Goal: Transaction & Acquisition: Book appointment/travel/reservation

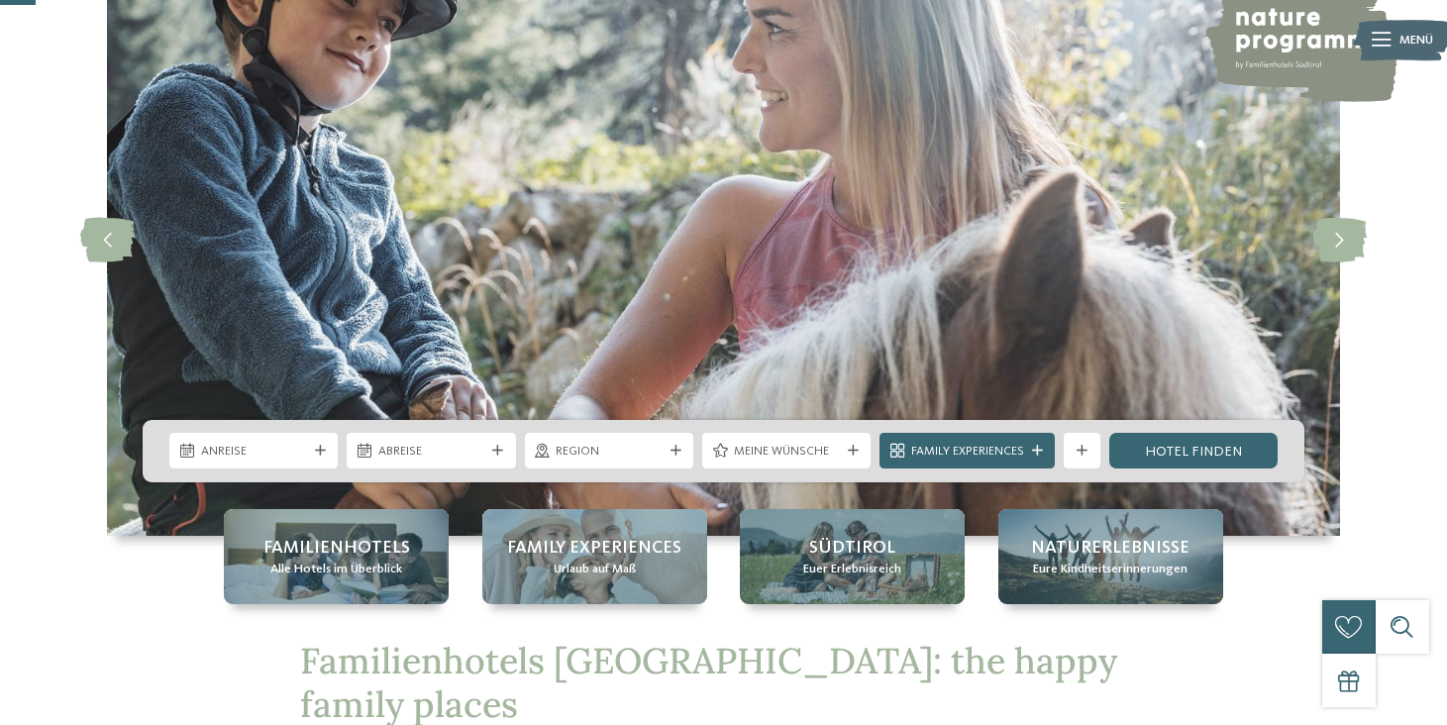
scroll to position [207, 0]
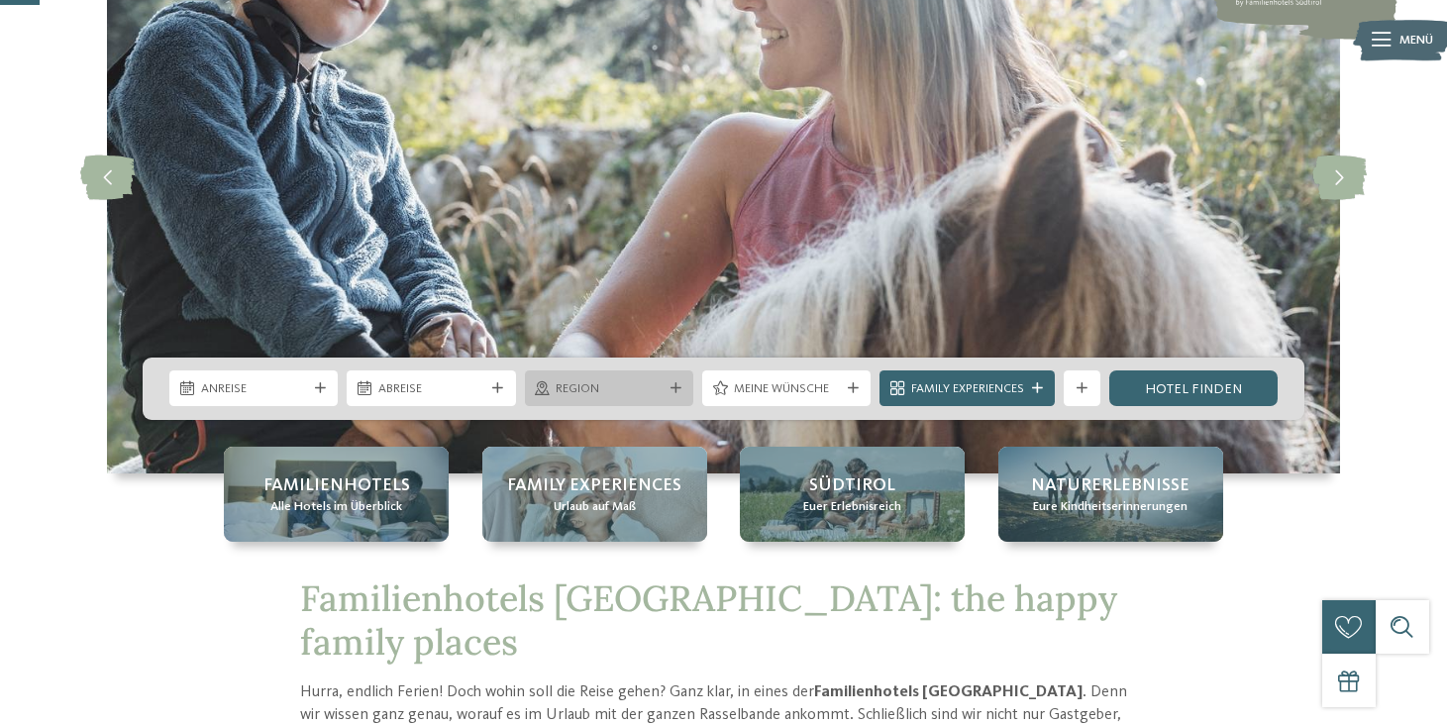
click at [679, 385] on icon at bounding box center [676, 388] width 11 height 11
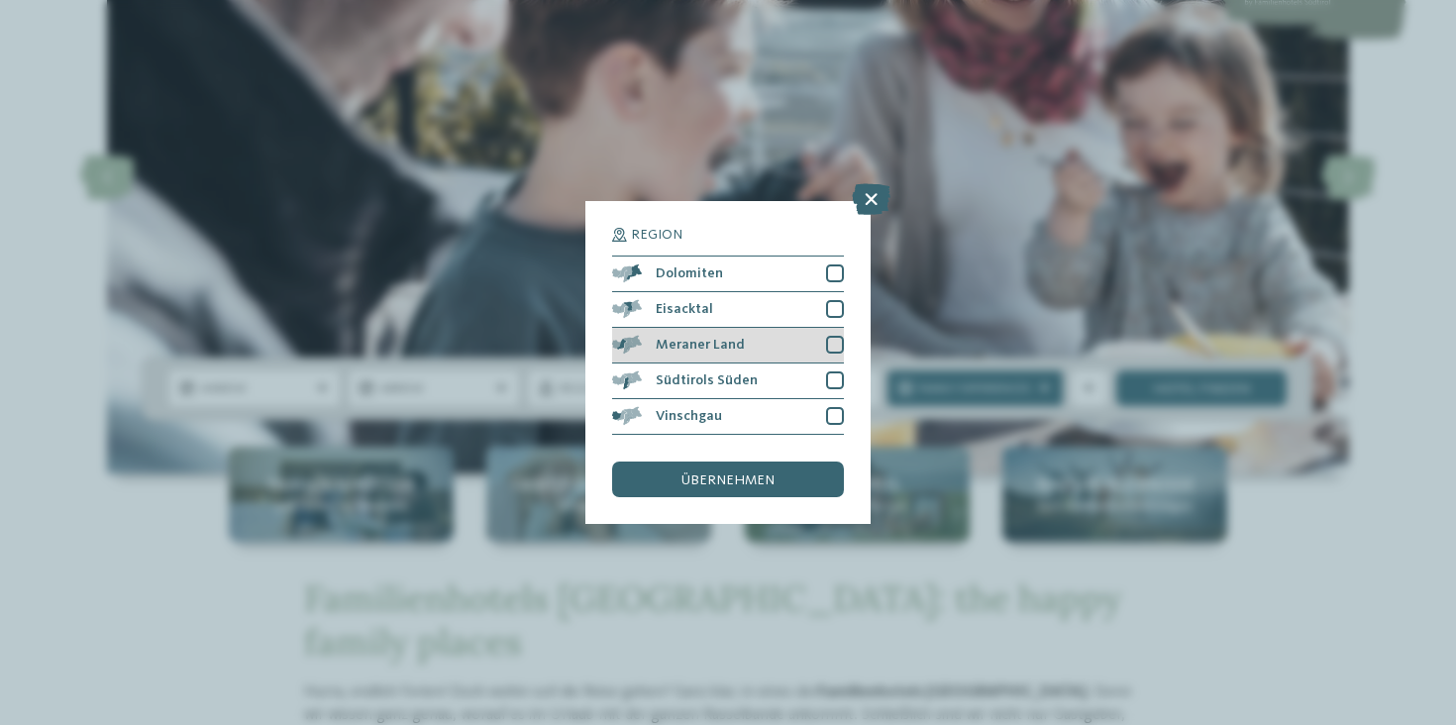
click at [835, 336] on div at bounding box center [835, 345] width 18 height 18
click at [835, 340] on icon at bounding box center [835, 345] width 12 height 11
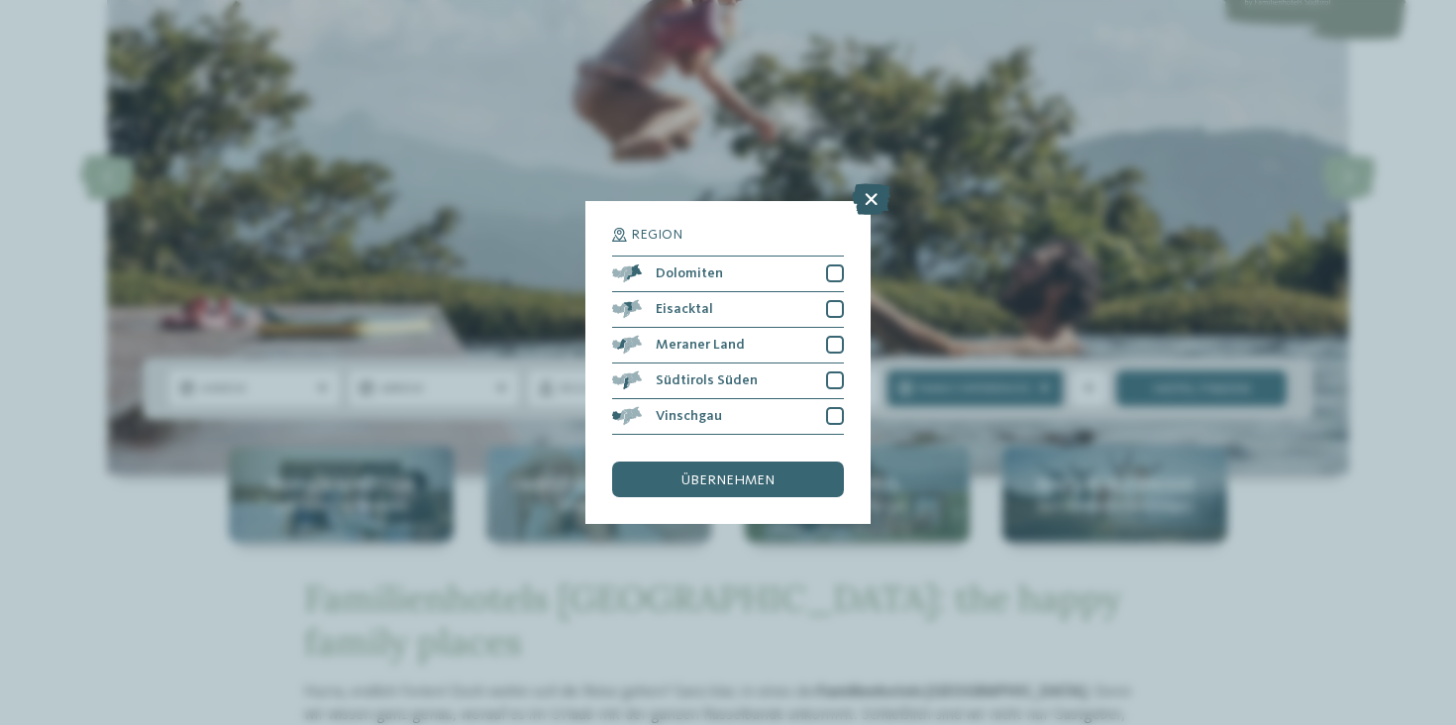
click at [875, 183] on icon at bounding box center [871, 199] width 39 height 32
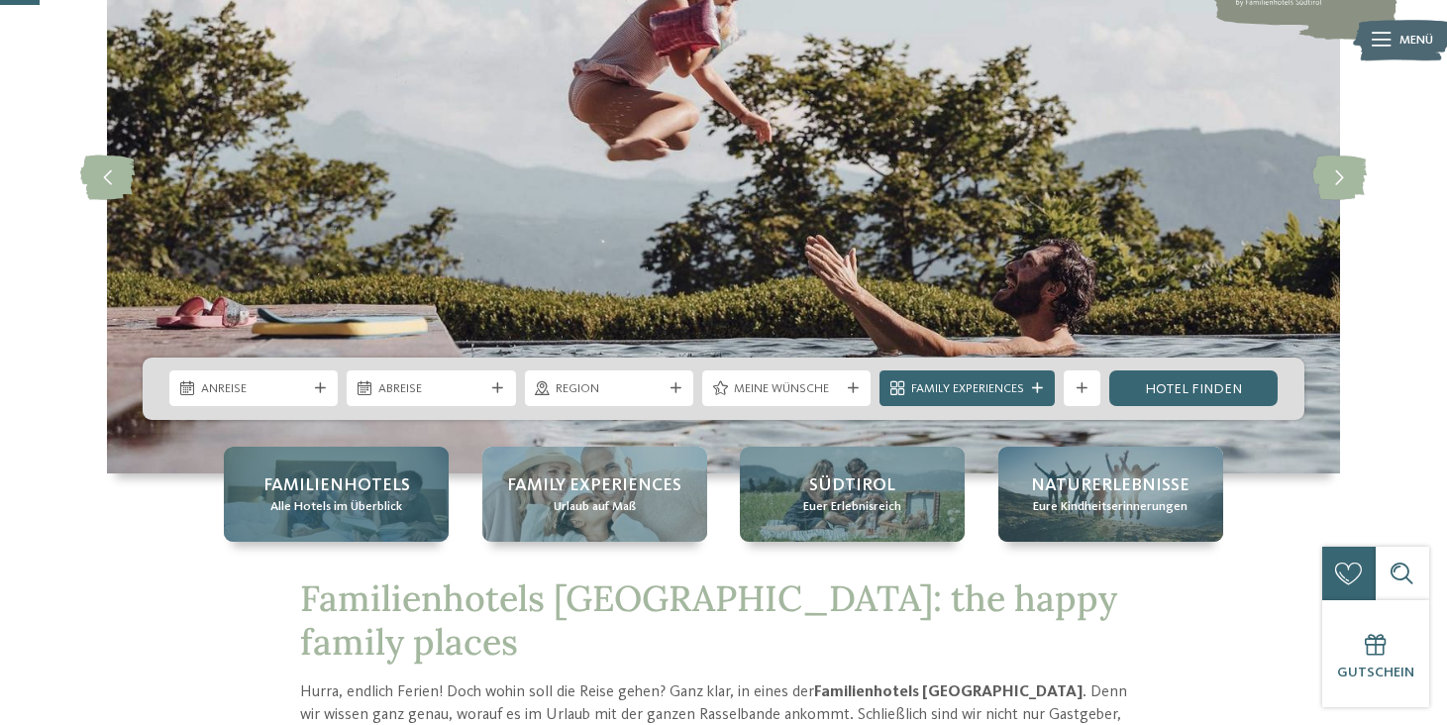
click at [376, 510] on span "Alle Hotels im Überblick" at bounding box center [336, 507] width 132 height 18
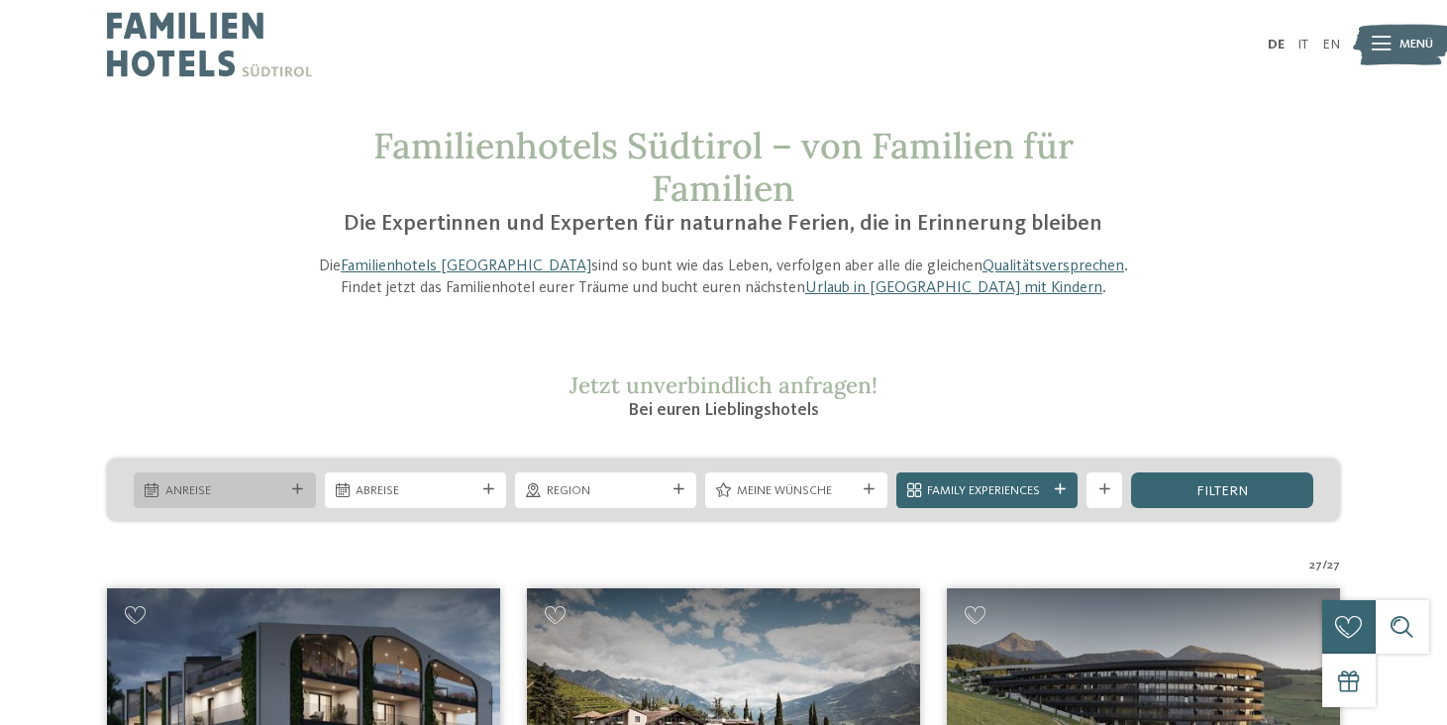
click at [265, 480] on div "Anreise" at bounding box center [224, 489] width 128 height 19
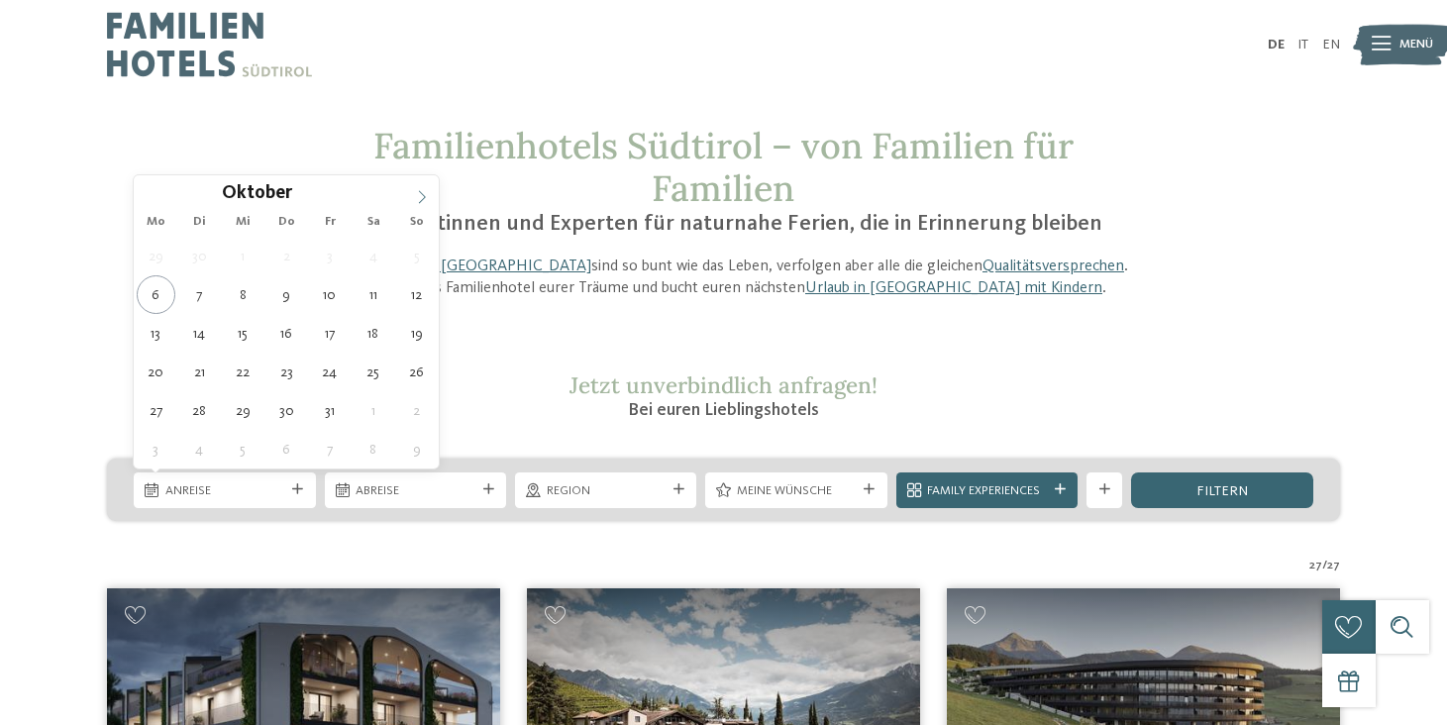
click at [418, 196] on icon at bounding box center [422, 197] width 14 height 14
type div "27.12.2025"
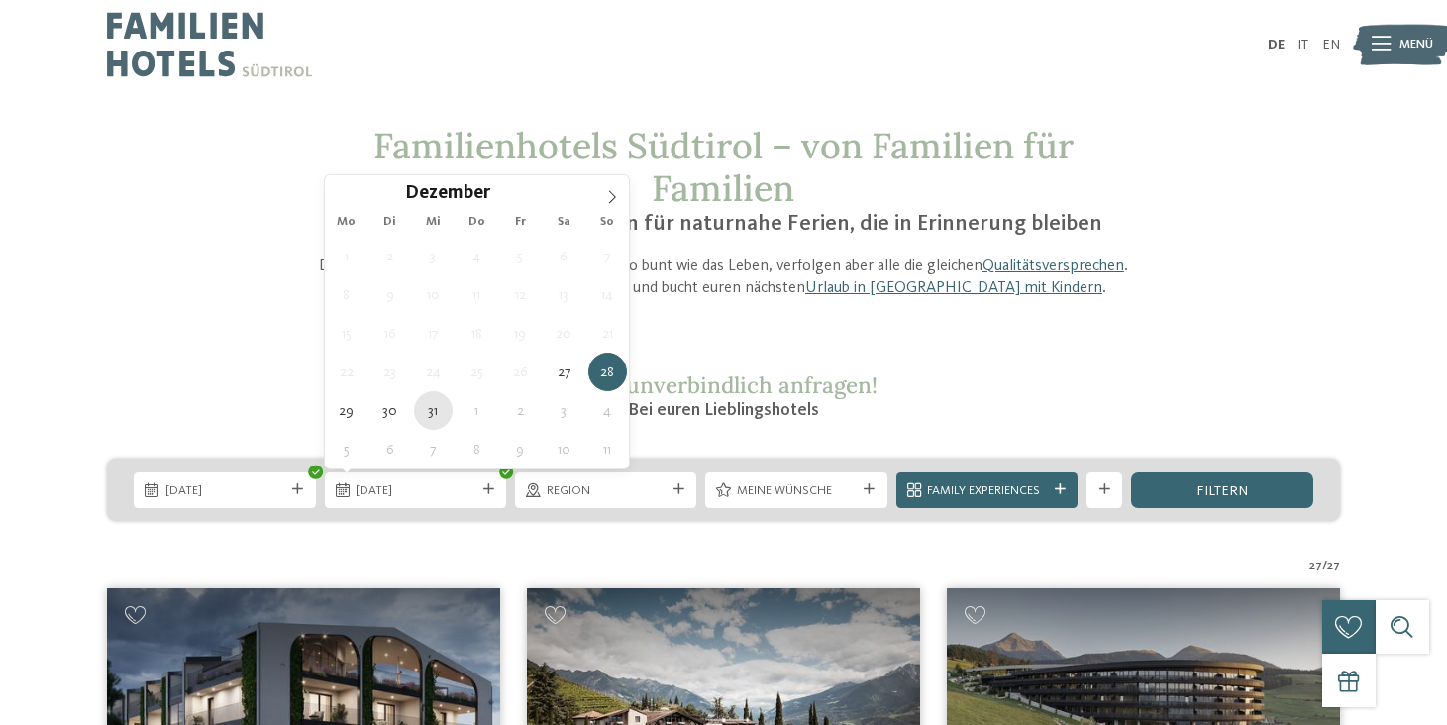
type div "31.12.2025"
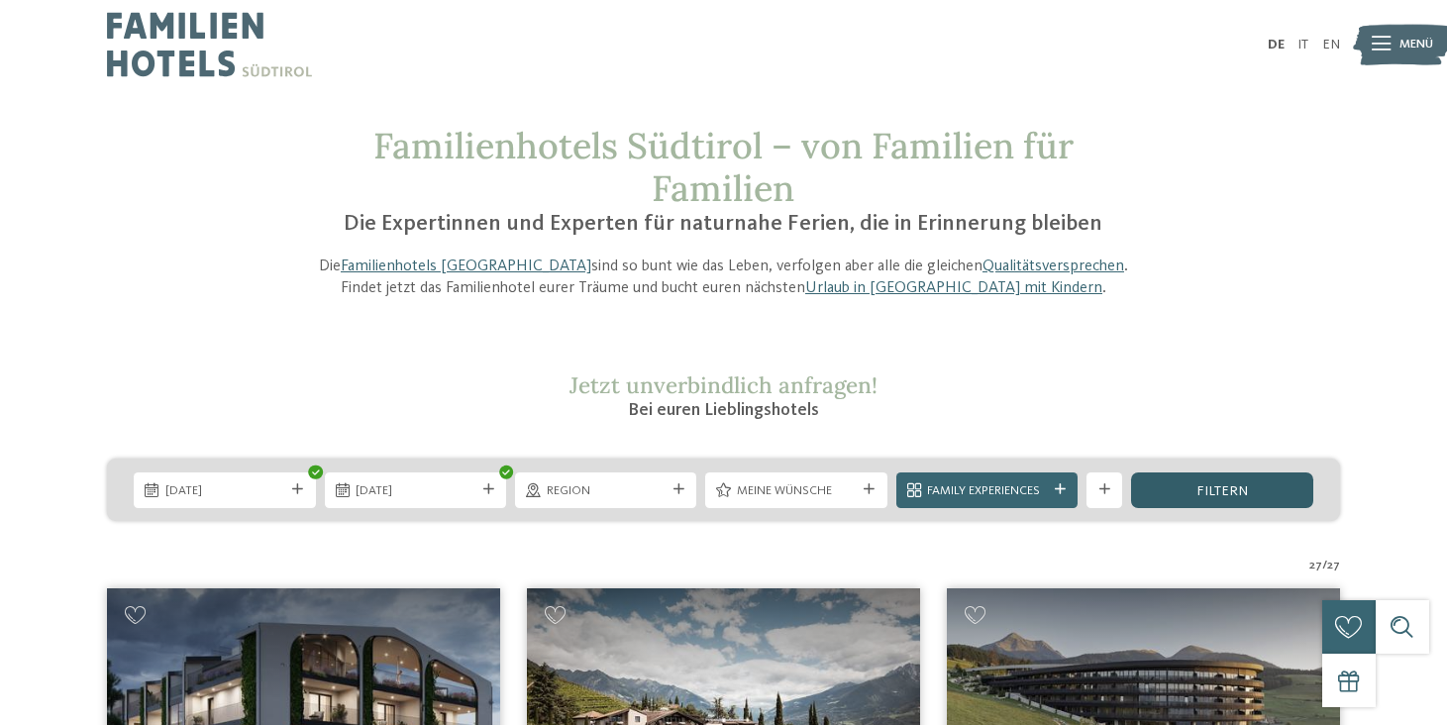
click at [1185, 482] on div "filtern" at bounding box center [1221, 491] width 181 height 36
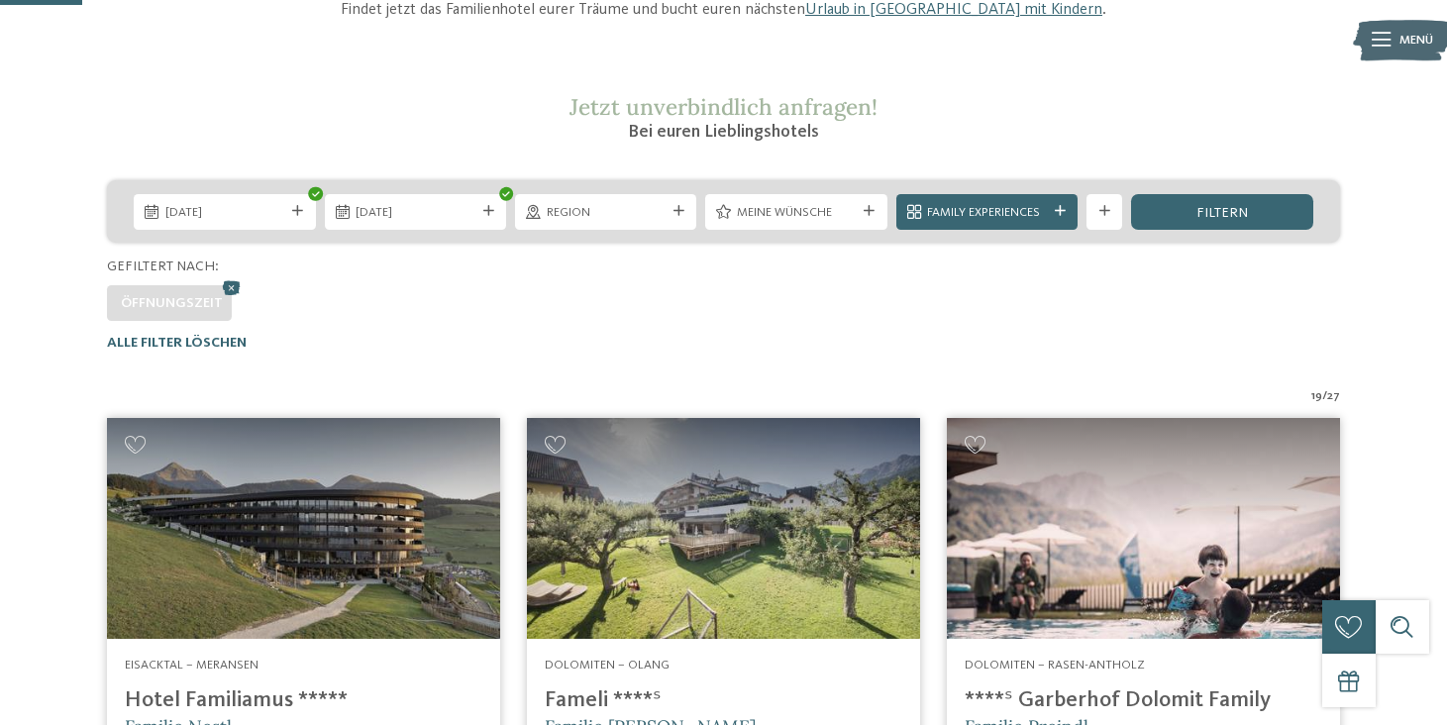
scroll to position [271, 0]
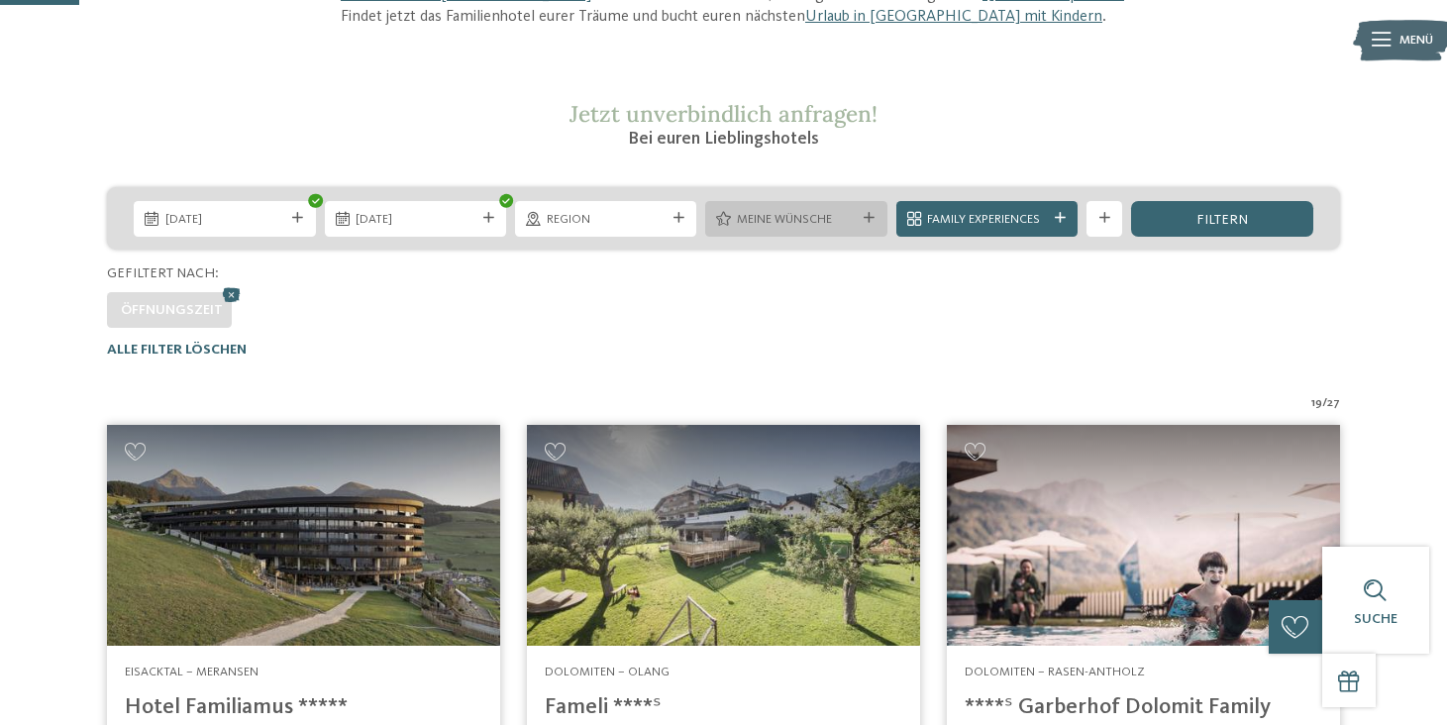
click at [769, 217] on span "Meine Wünsche" at bounding box center [796, 220] width 119 height 18
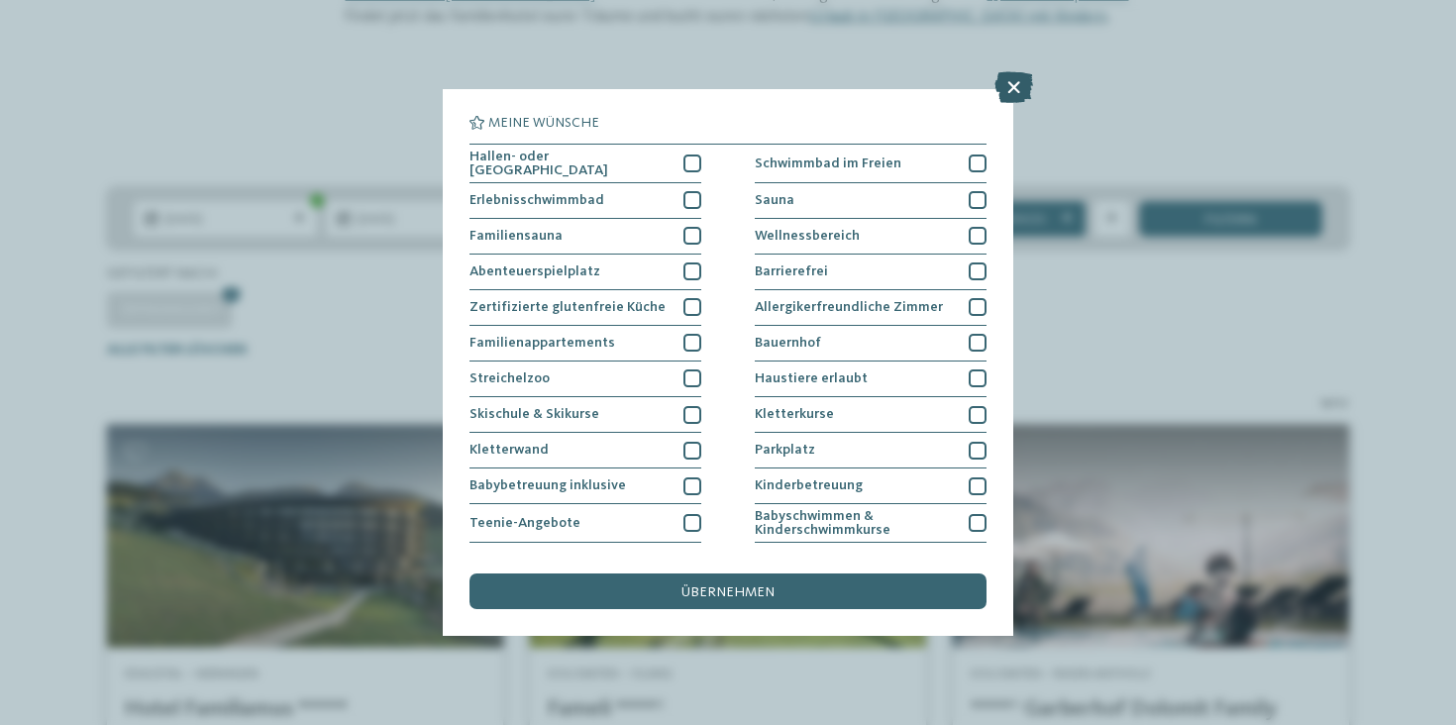
click at [1009, 92] on icon at bounding box center [1014, 87] width 39 height 32
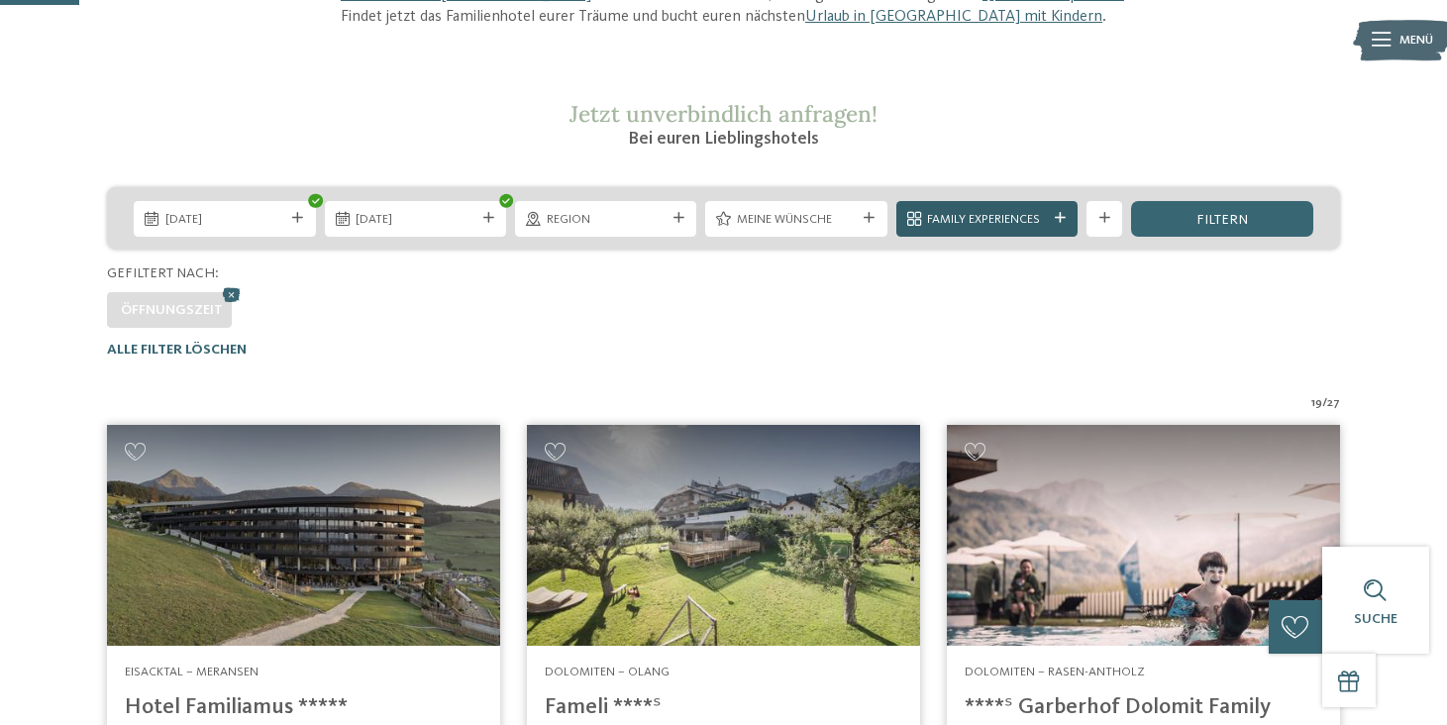
click at [981, 219] on span "Family Experiences" at bounding box center [986, 220] width 119 height 18
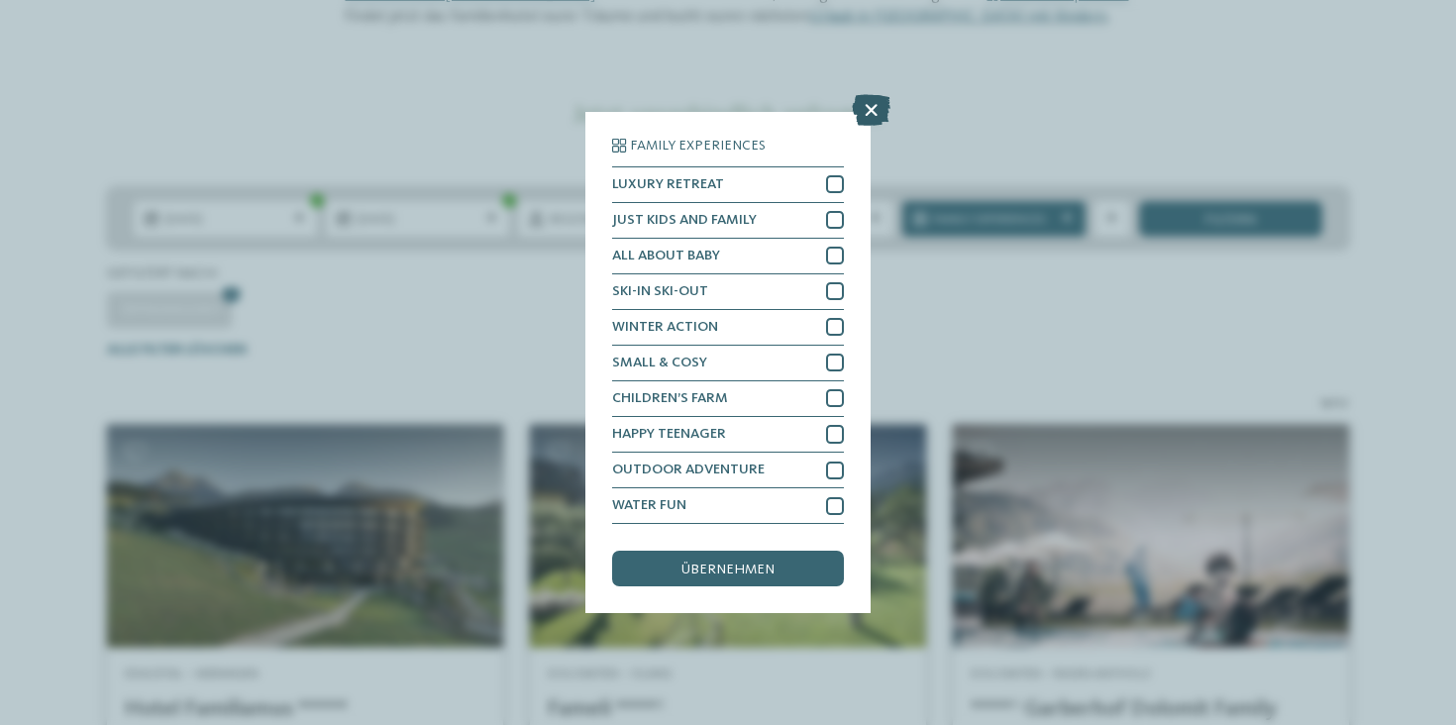
click at [875, 94] on icon at bounding box center [871, 110] width 39 height 32
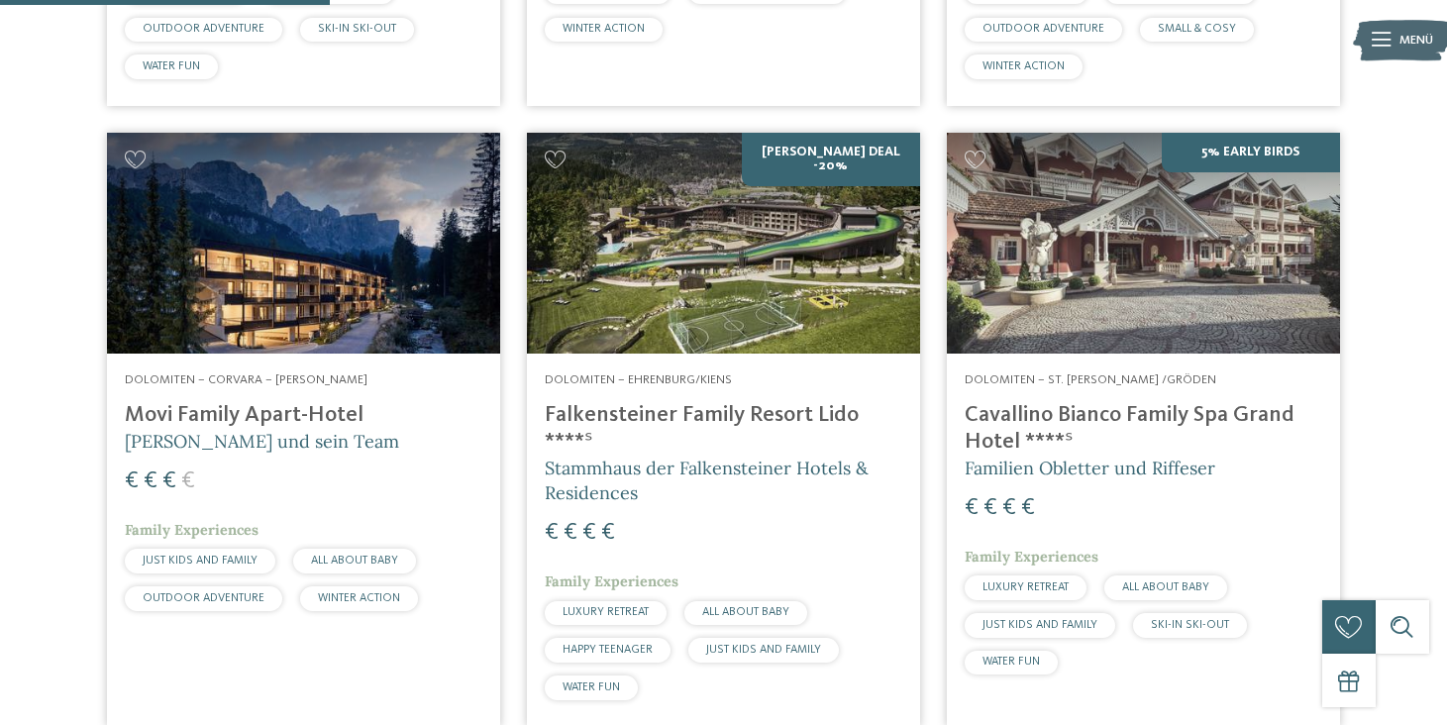
scroll to position [1134, 0]
click at [837, 281] on img at bounding box center [723, 242] width 393 height 221
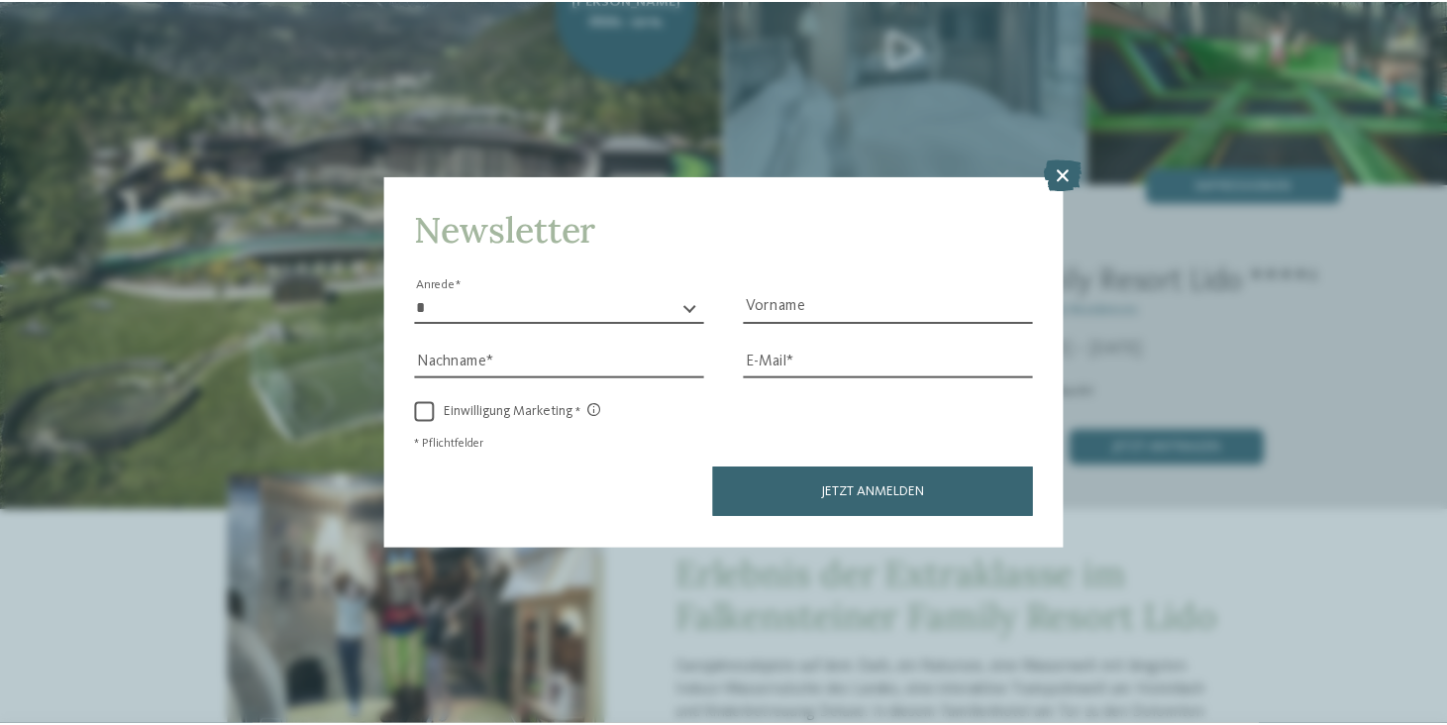
scroll to position [1, 0]
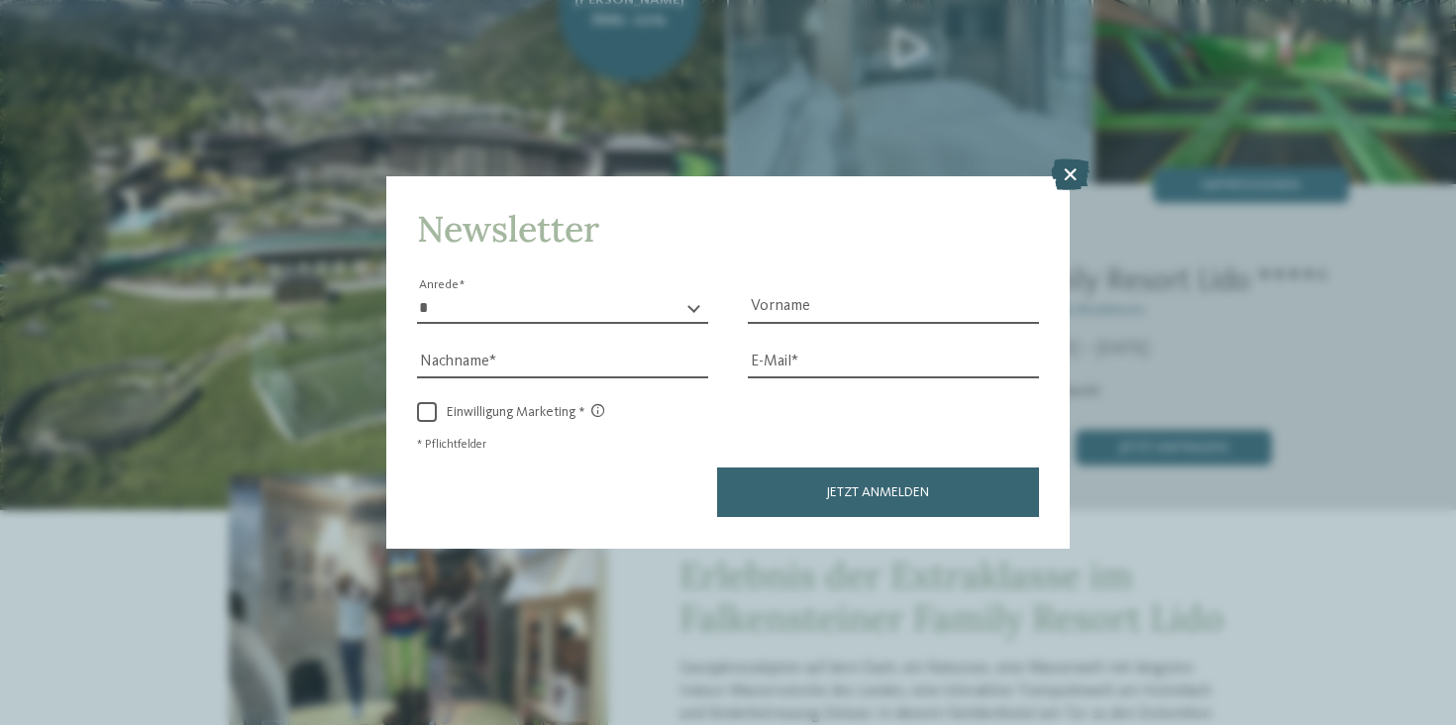
click at [1071, 159] on icon at bounding box center [1070, 175] width 39 height 32
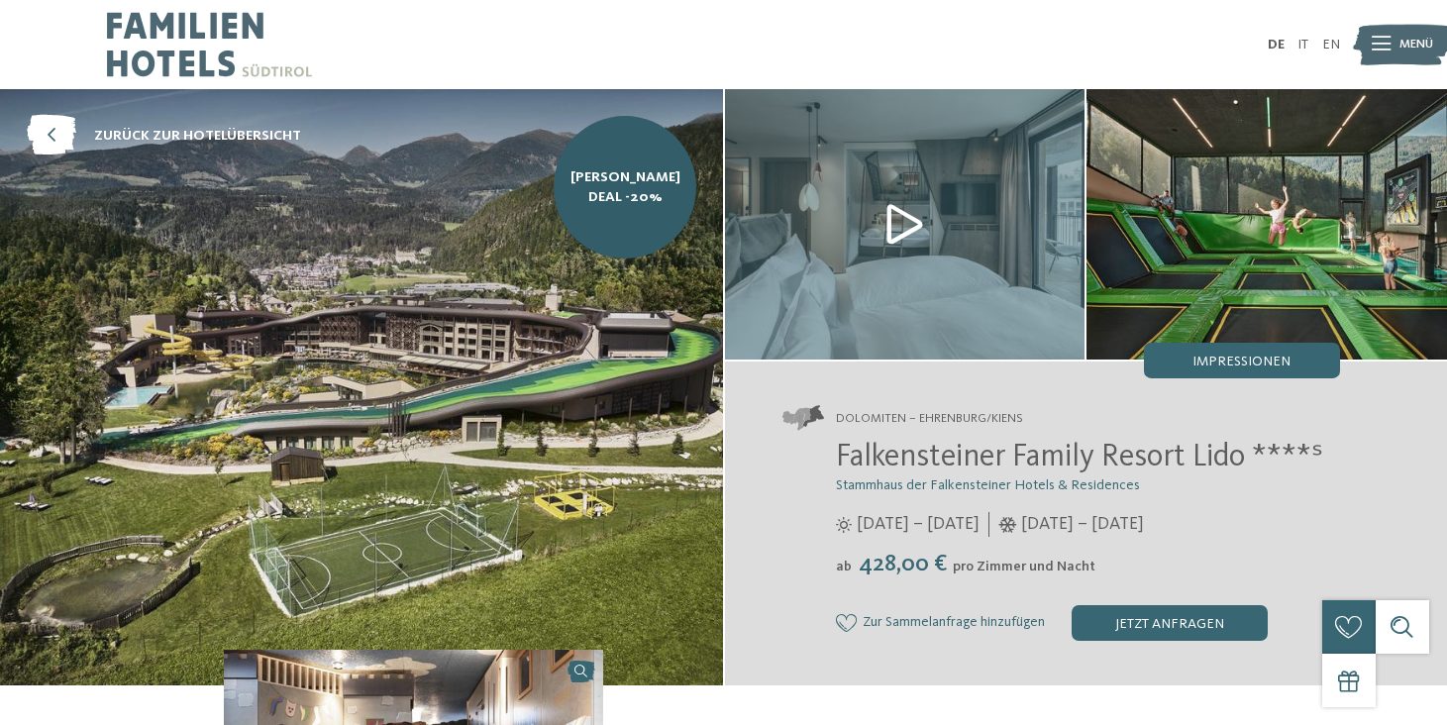
scroll to position [0, 0]
click at [581, 326] on img at bounding box center [361, 387] width 723 height 596
click at [1224, 371] on div "Impressionen" at bounding box center [1242, 361] width 196 height 36
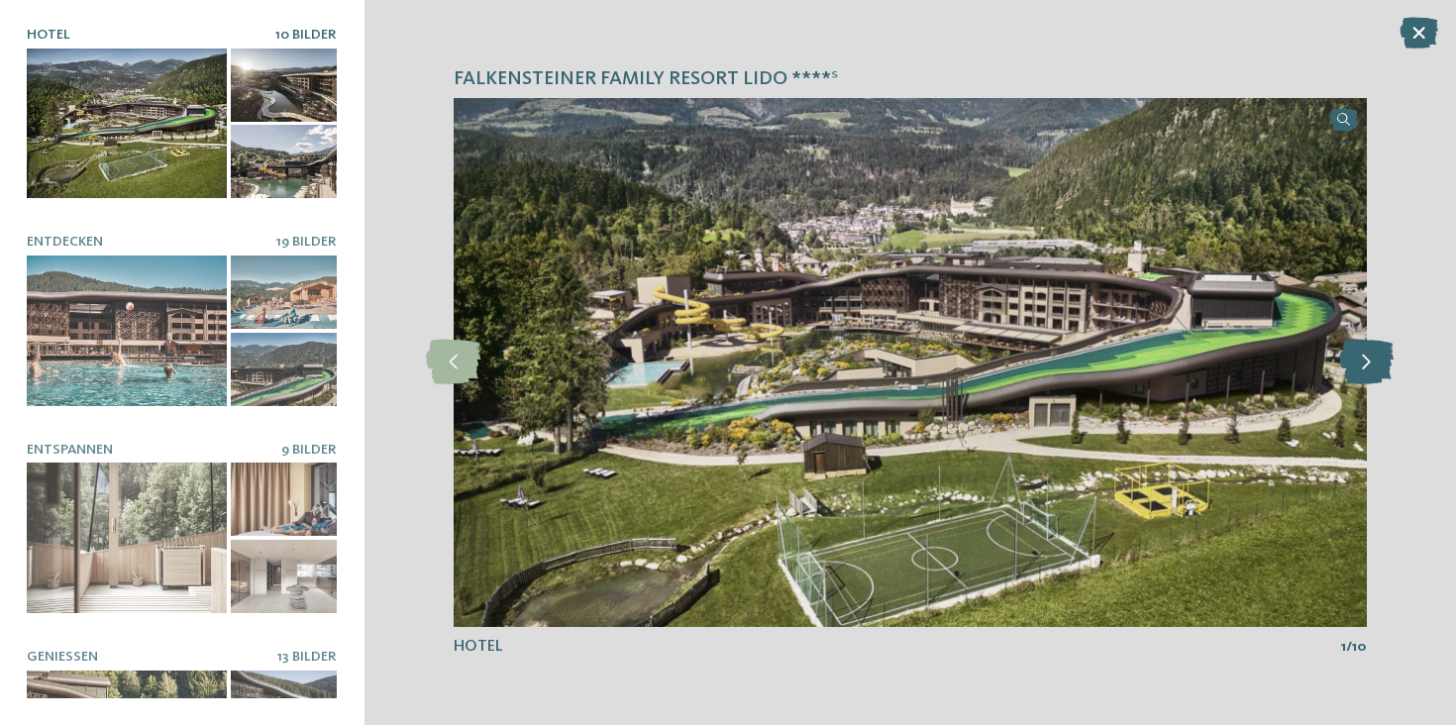
click at [1368, 355] on icon at bounding box center [1366, 362] width 54 height 45
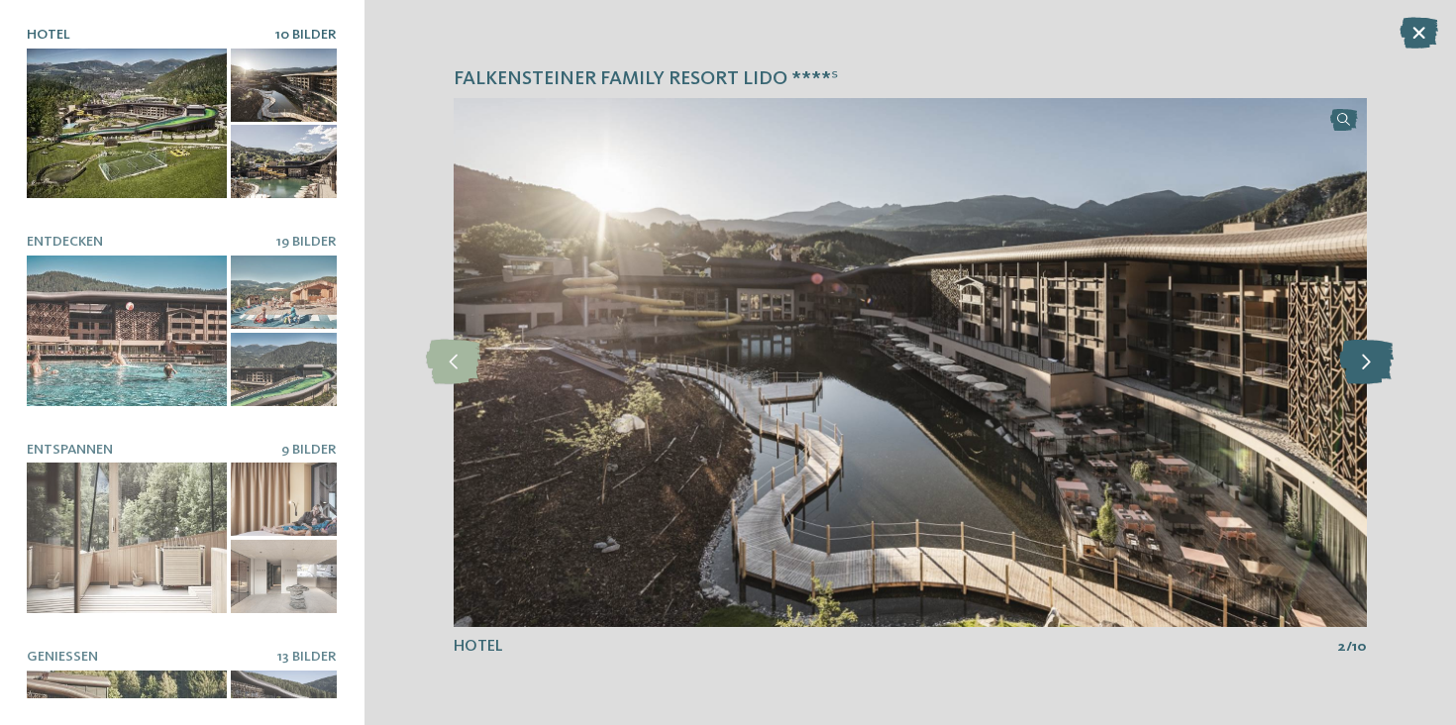
click at [1368, 355] on icon at bounding box center [1366, 362] width 54 height 45
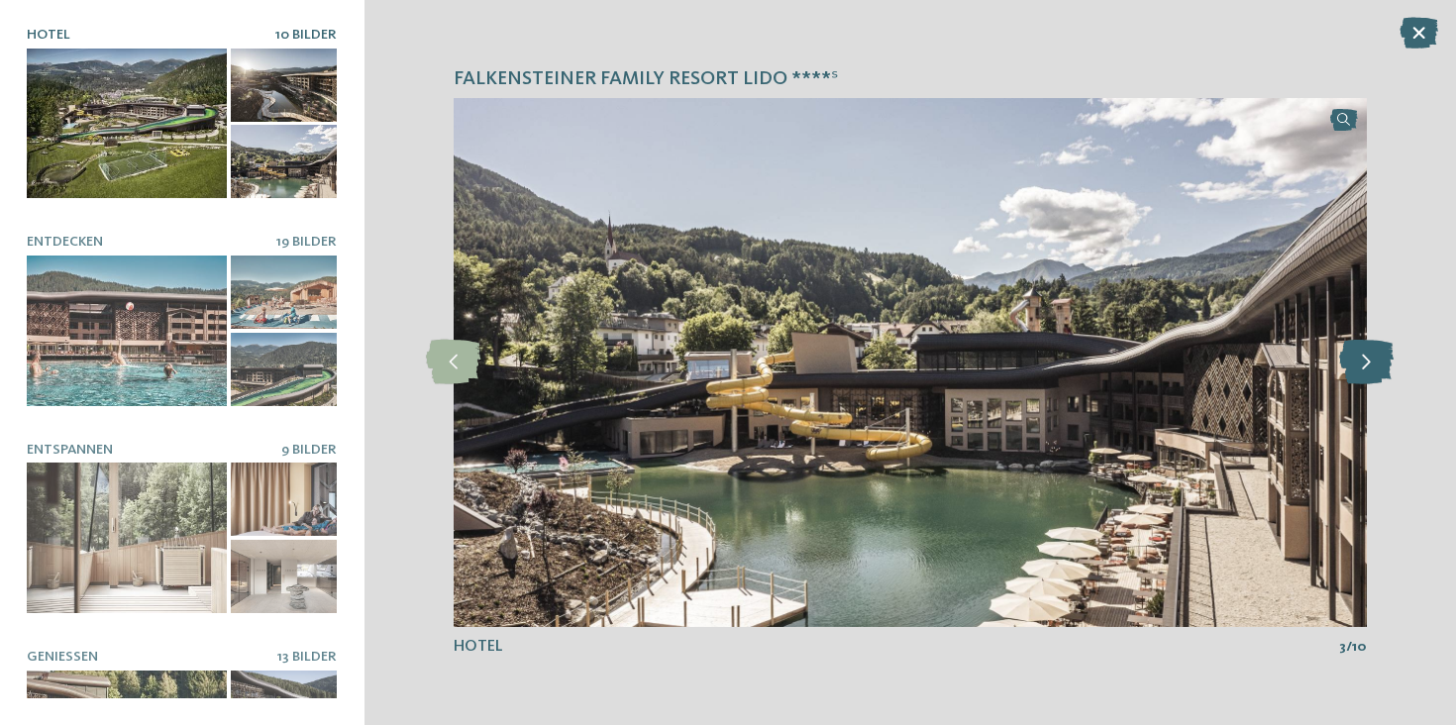
click at [1368, 355] on icon at bounding box center [1366, 362] width 54 height 45
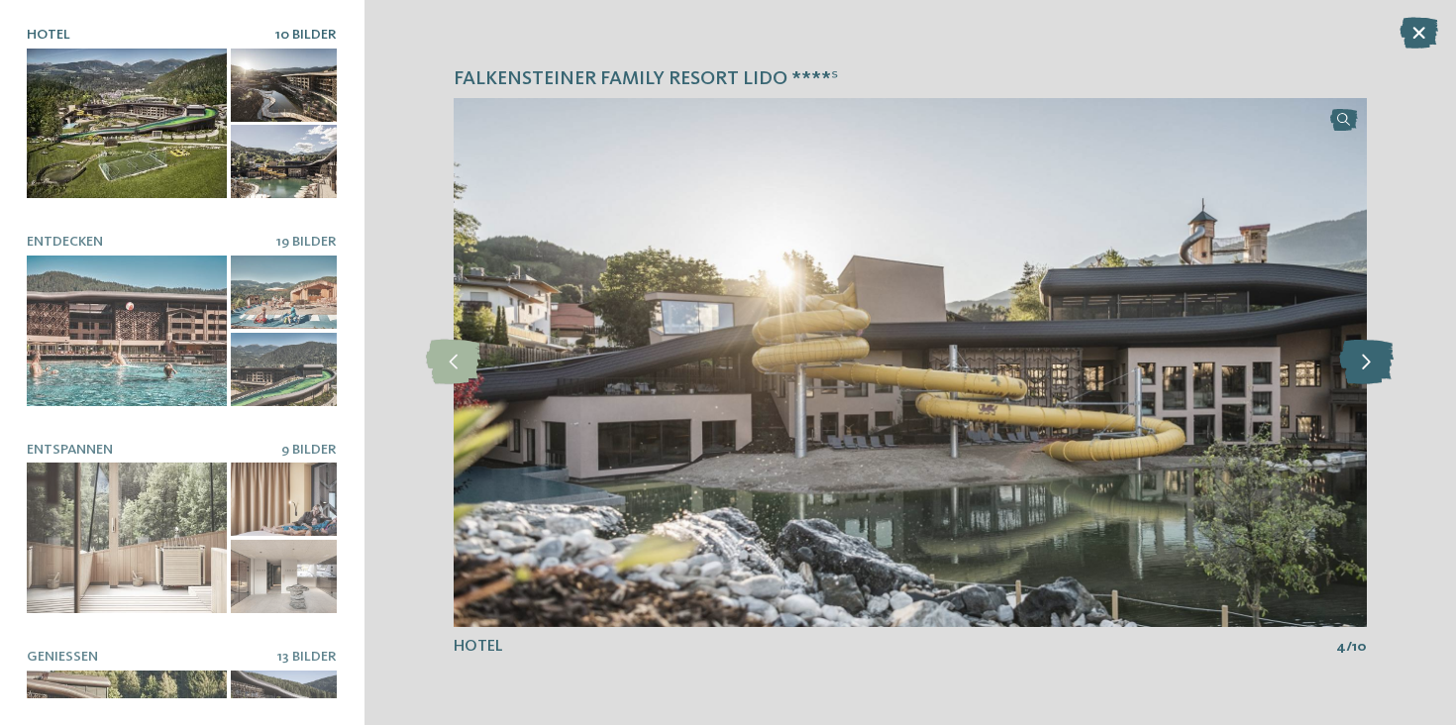
click at [1368, 355] on icon at bounding box center [1366, 362] width 54 height 45
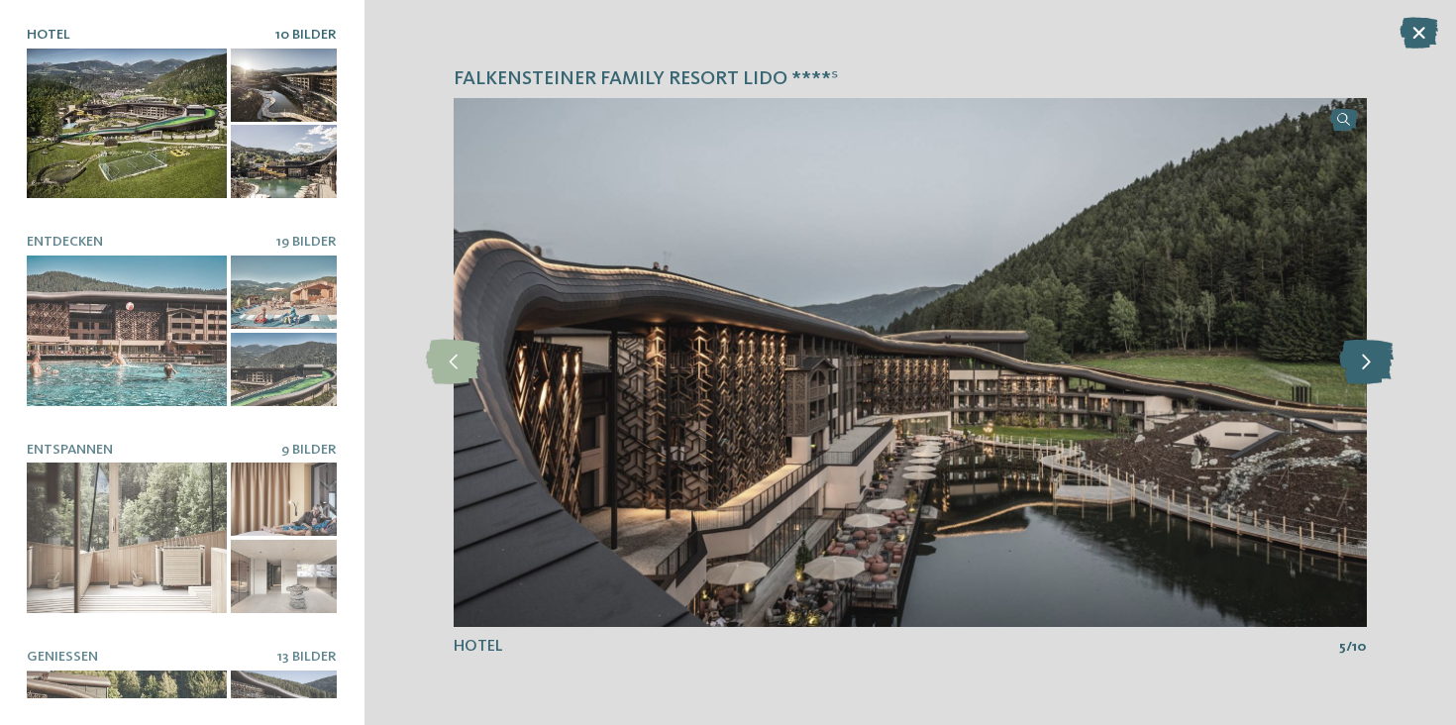
click at [1368, 355] on icon at bounding box center [1366, 362] width 54 height 45
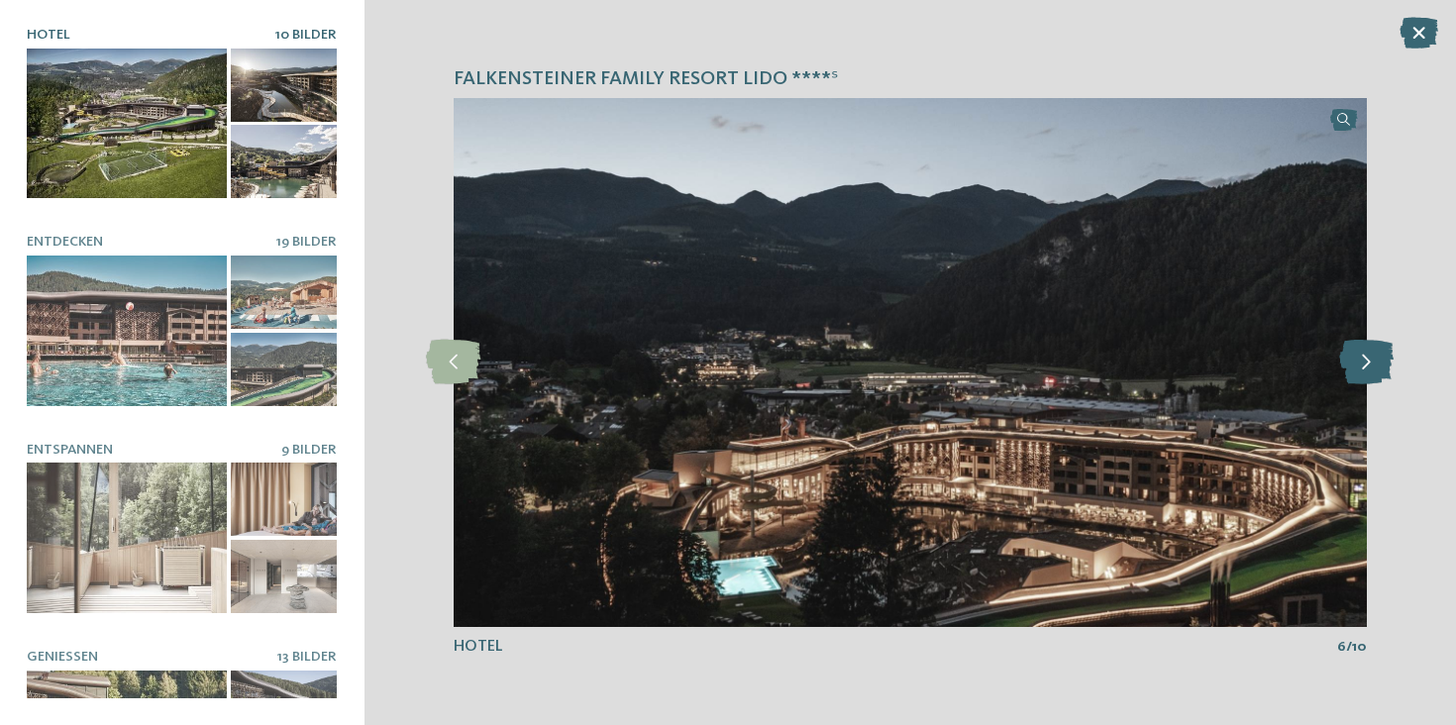
click at [1368, 355] on icon at bounding box center [1366, 362] width 54 height 45
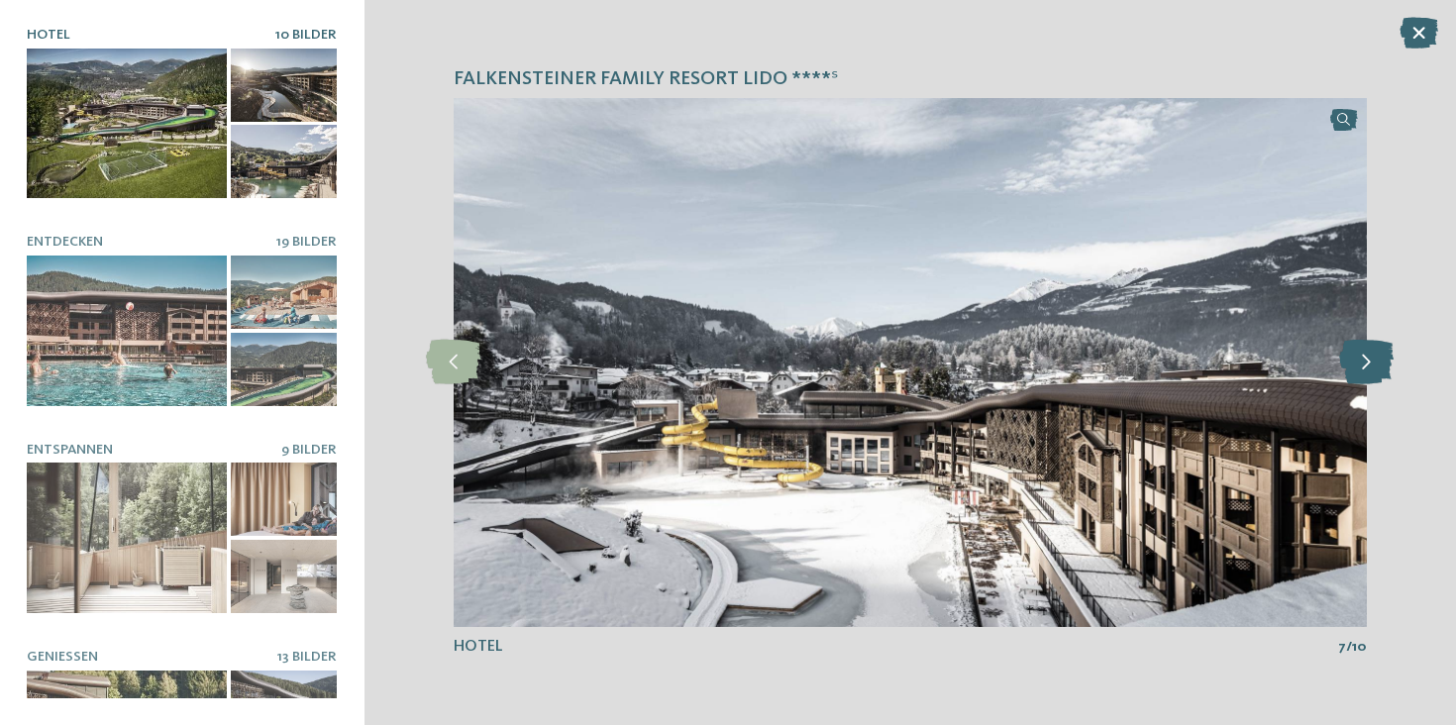
click at [1368, 355] on icon at bounding box center [1366, 362] width 54 height 45
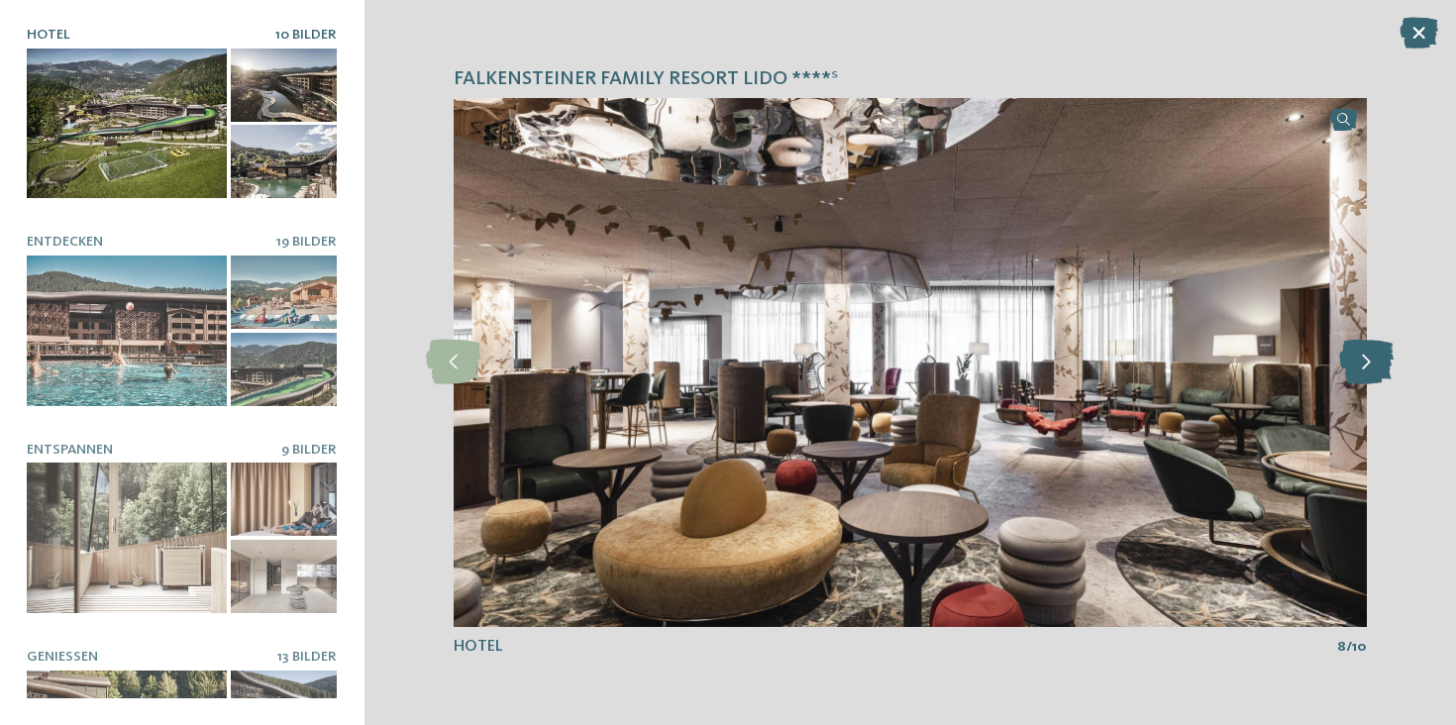
click at [1368, 355] on icon at bounding box center [1366, 362] width 54 height 45
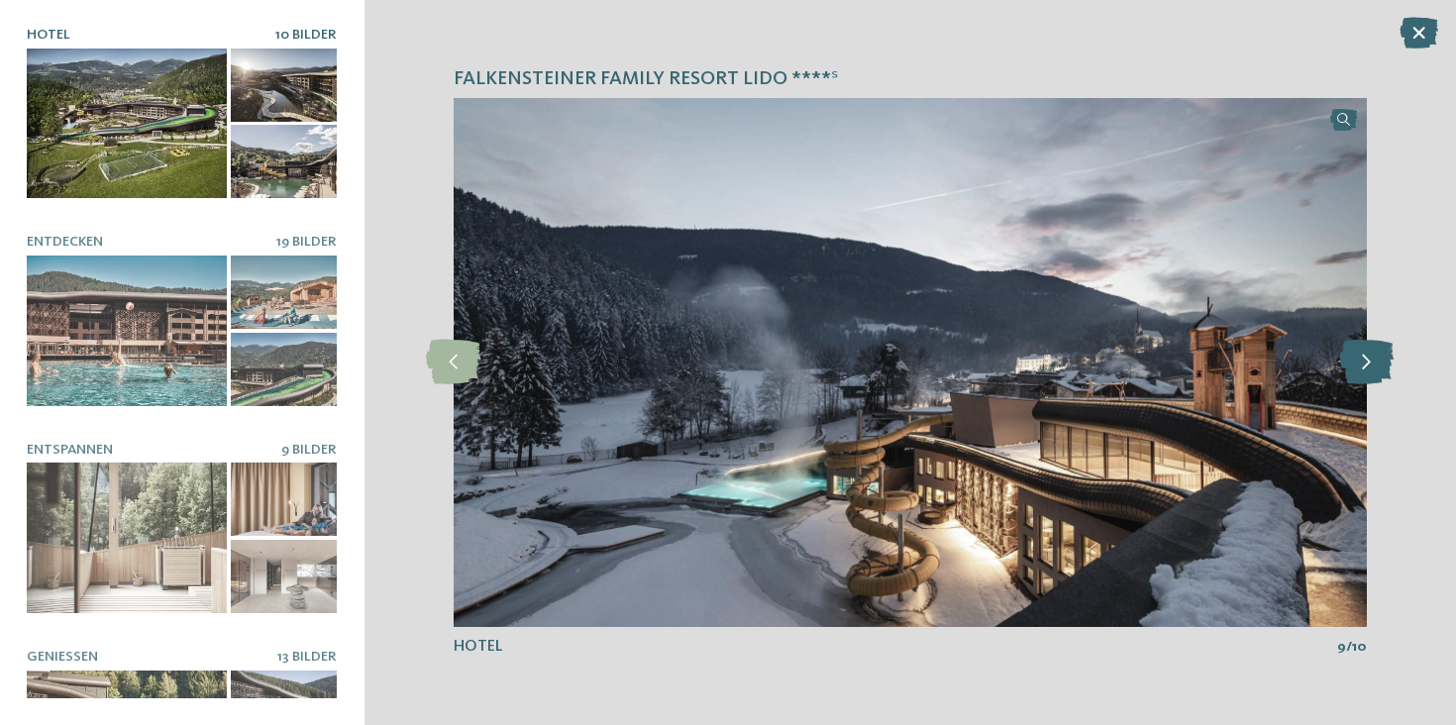
click at [1368, 355] on icon at bounding box center [1366, 362] width 54 height 45
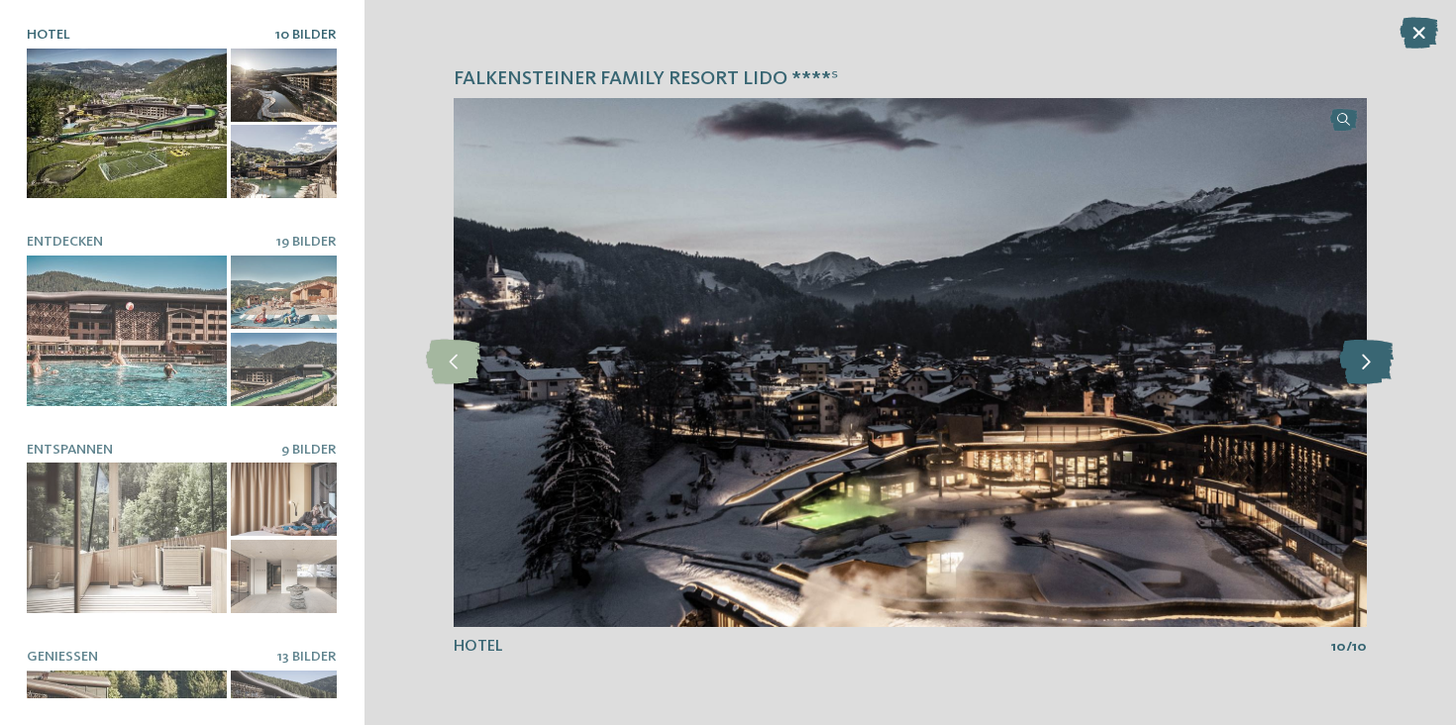
click at [1368, 355] on icon at bounding box center [1366, 362] width 54 height 45
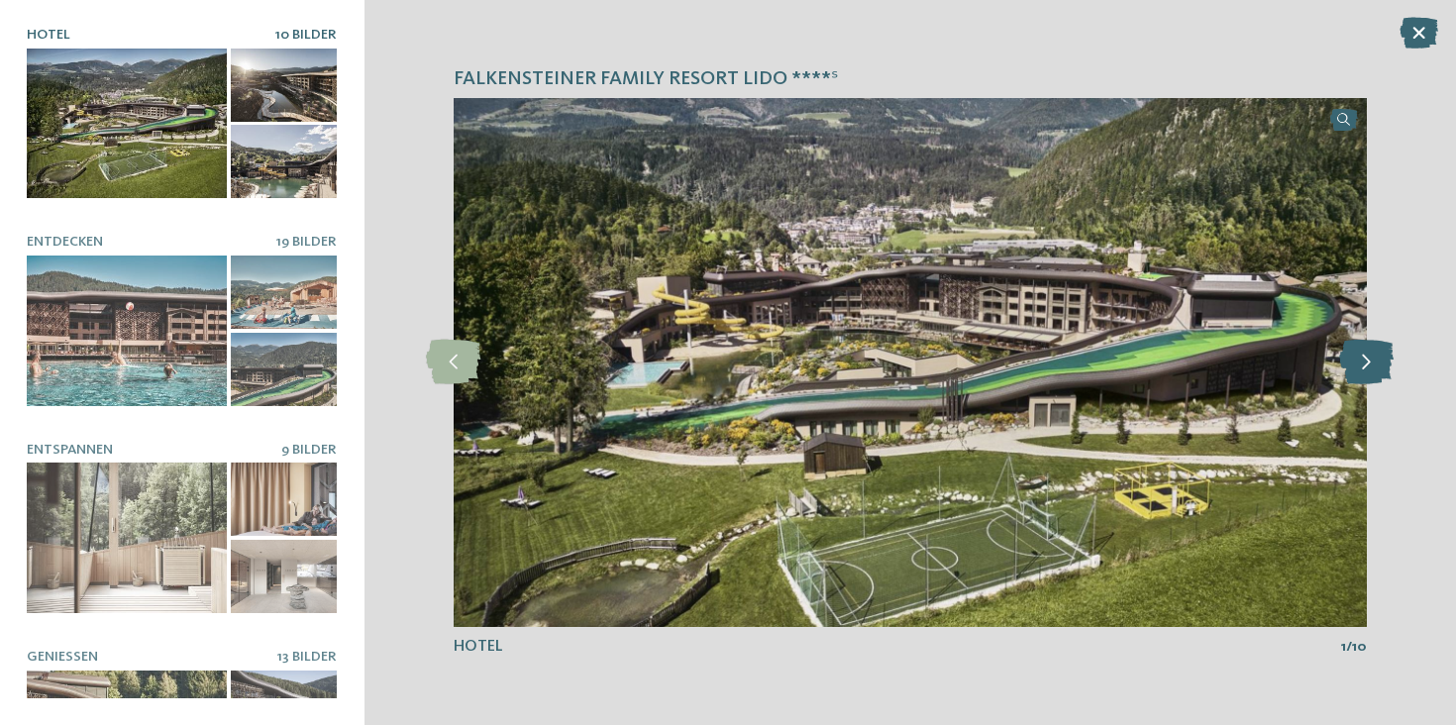
click at [1368, 355] on icon at bounding box center [1366, 362] width 54 height 45
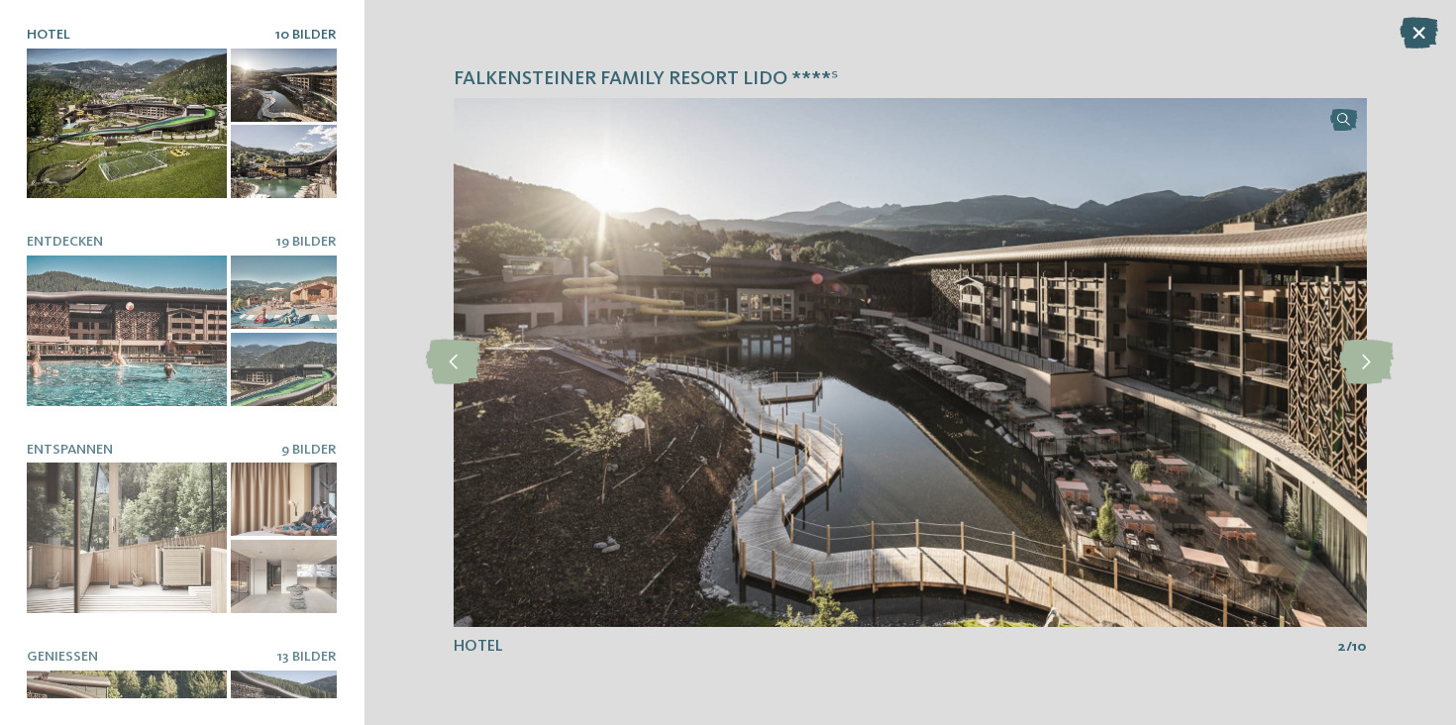
click at [1419, 29] on icon at bounding box center [1419, 33] width 39 height 32
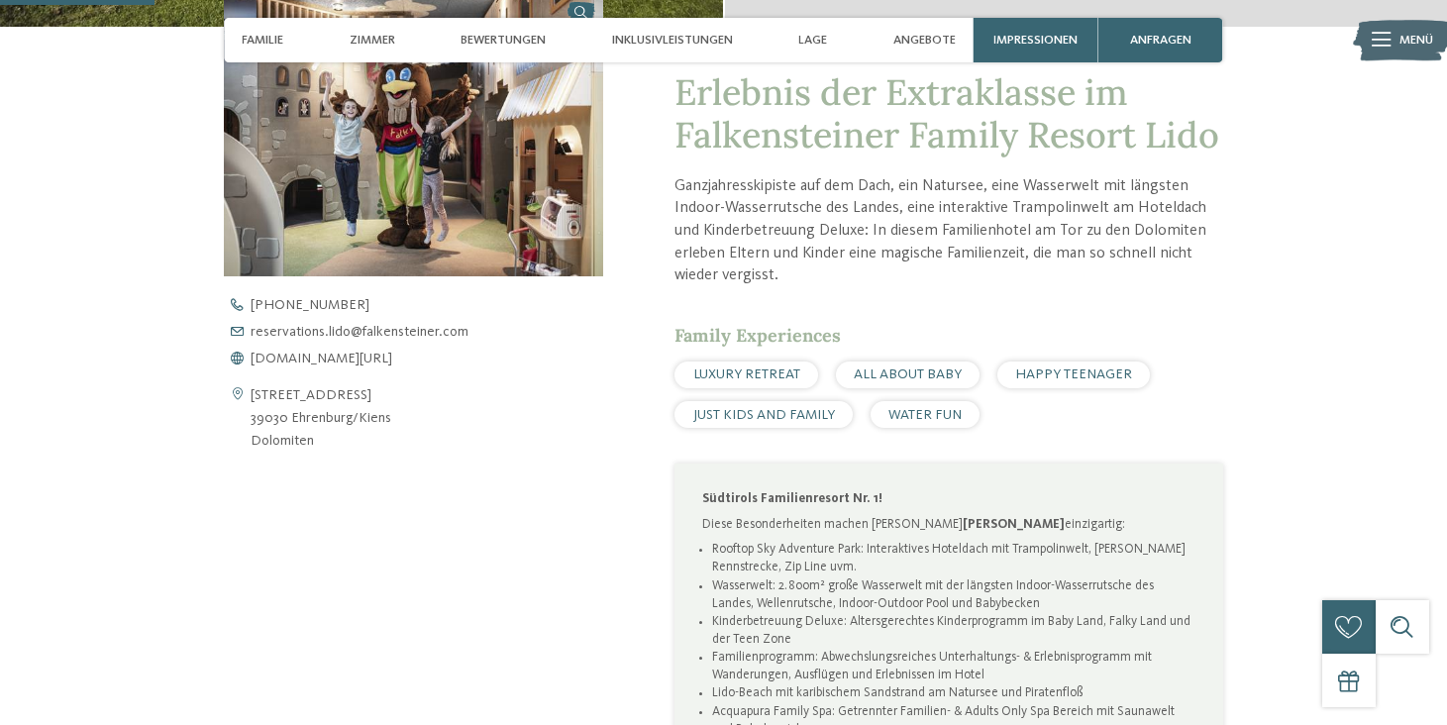
scroll to position [665, 0]
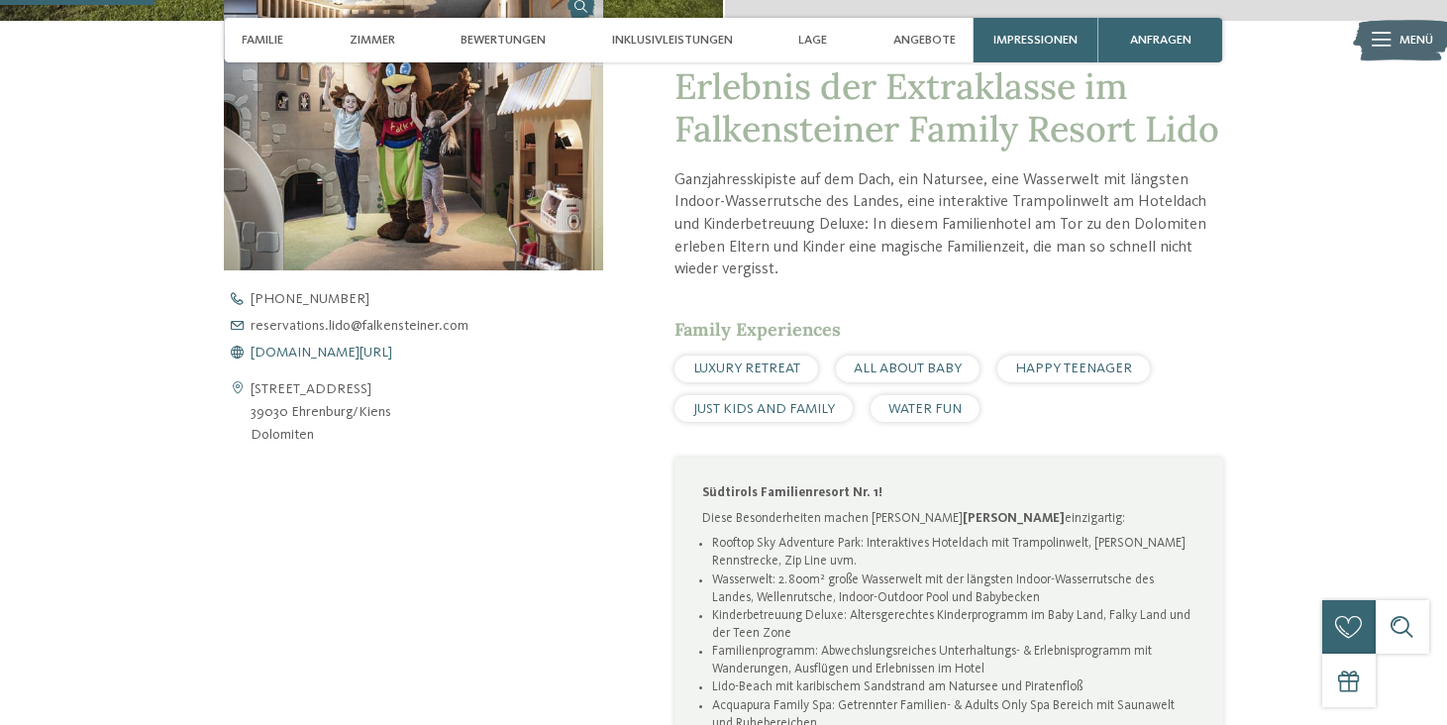
click at [302, 346] on span "www.falkensteiner.com/lido" at bounding box center [322, 353] width 142 height 14
